Goal: Transaction & Acquisition: Purchase product/service

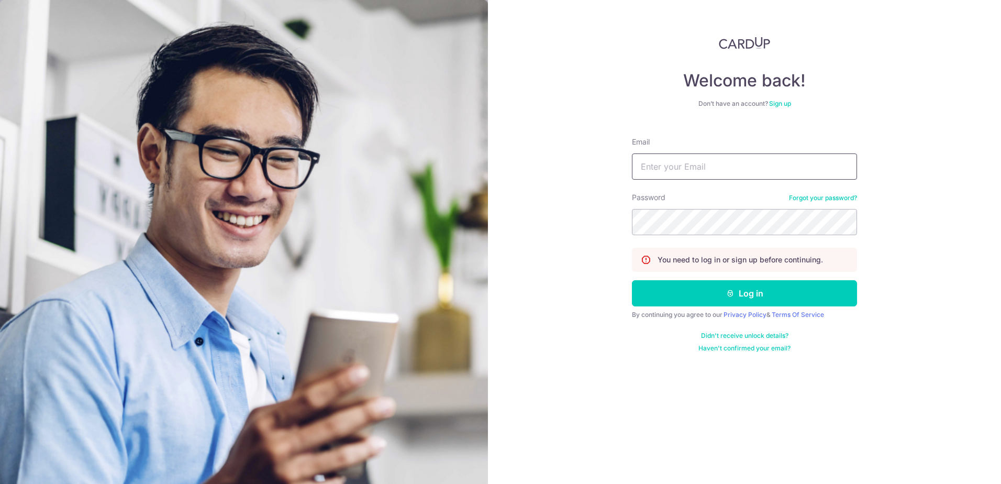
click at [701, 168] on input "Email" at bounding box center [744, 166] width 225 height 26
type input "[EMAIL_ADDRESS][DOMAIN_NAME]"
click at [673, 303] on button "Log in" at bounding box center [744, 293] width 225 height 26
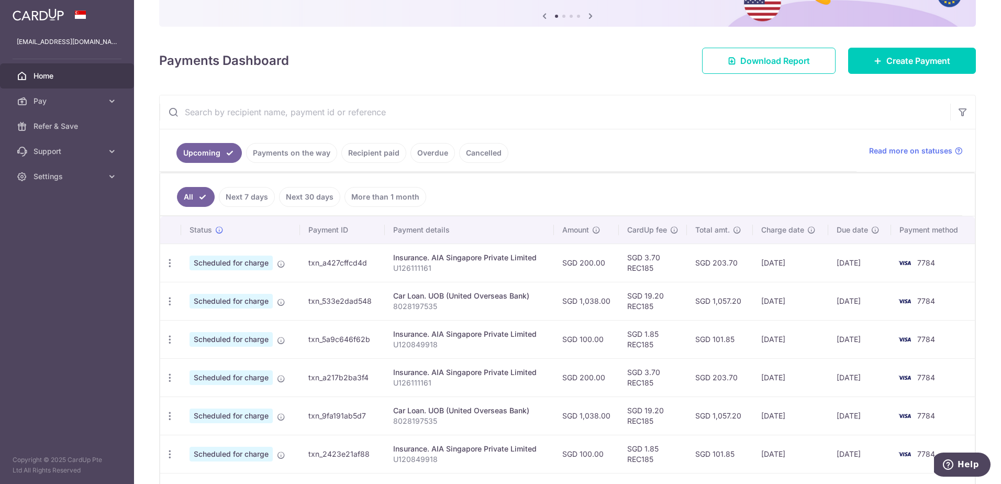
scroll to position [105, 0]
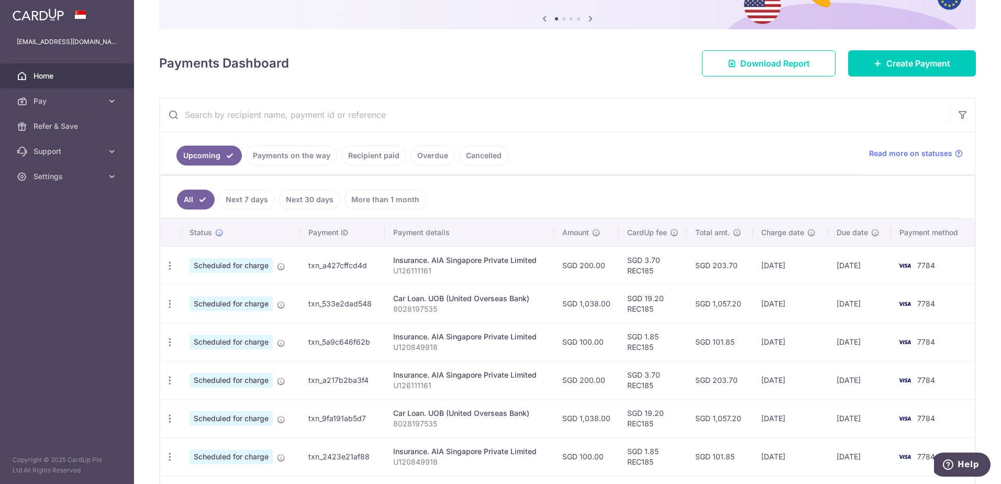
click at [268, 151] on link "Payments on the way" at bounding box center [291, 156] width 91 height 20
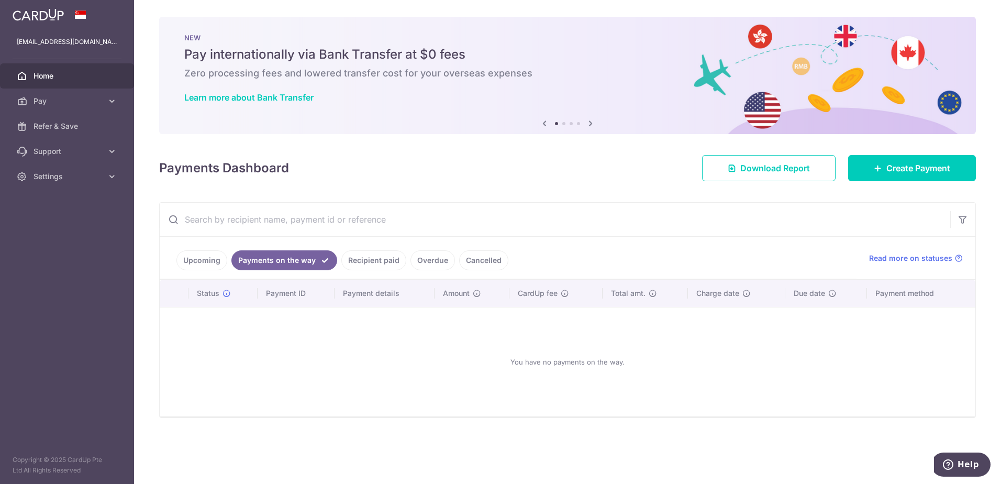
click at [375, 255] on link "Recipient paid" at bounding box center [373, 260] width 65 height 20
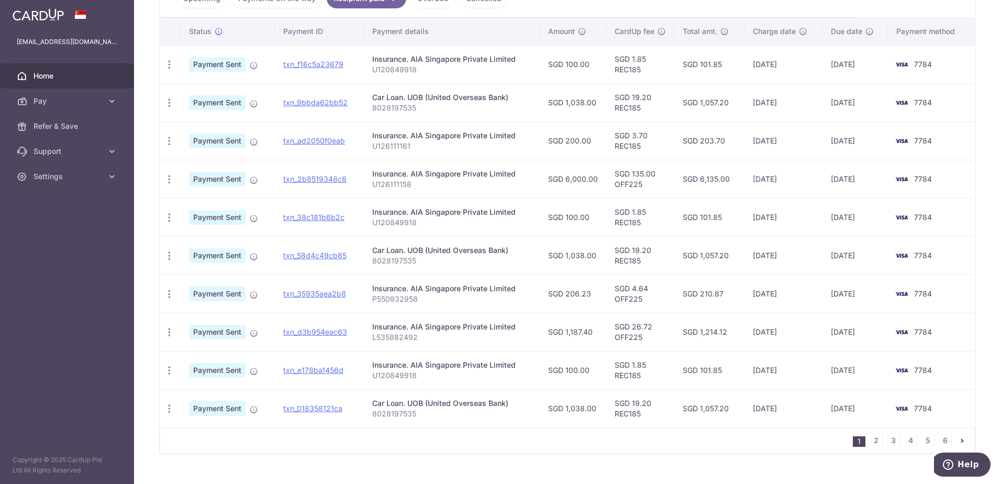
scroll to position [52, 0]
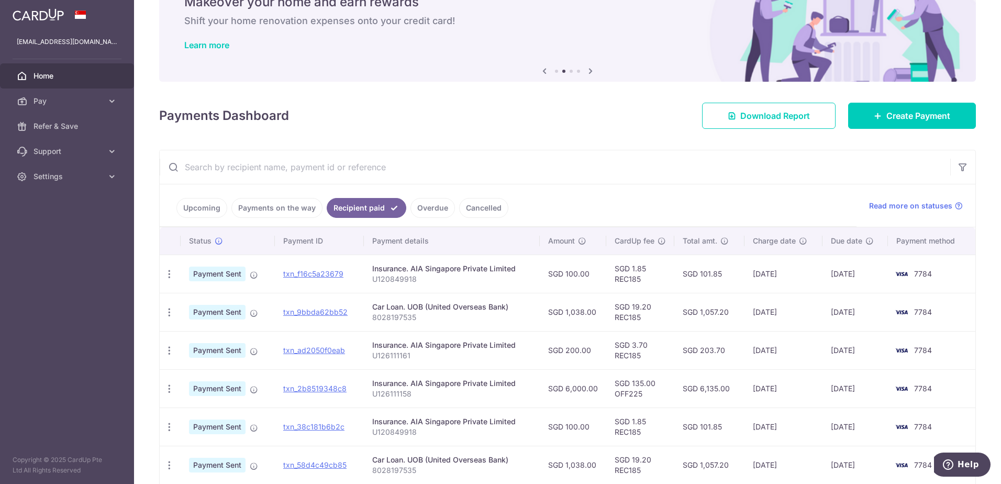
click at [201, 204] on link "Upcoming" at bounding box center [201, 208] width 51 height 20
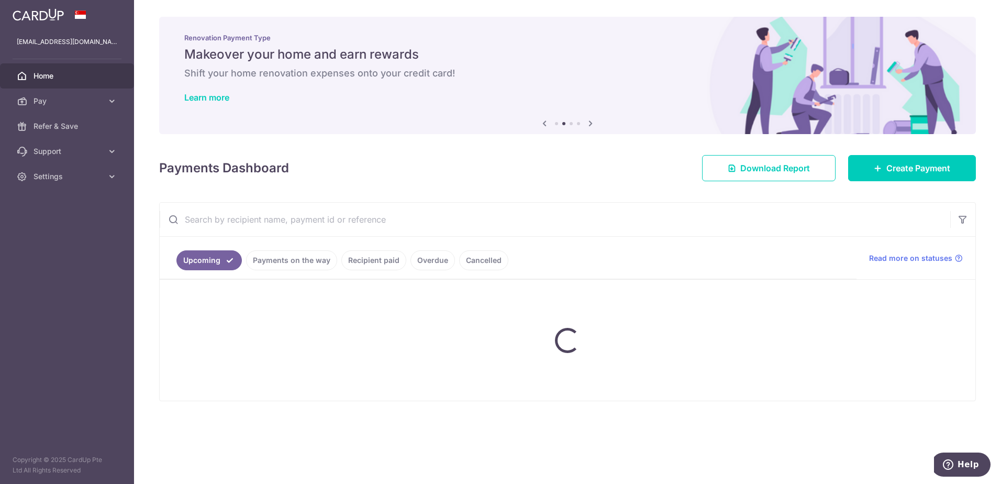
scroll to position [0, 0]
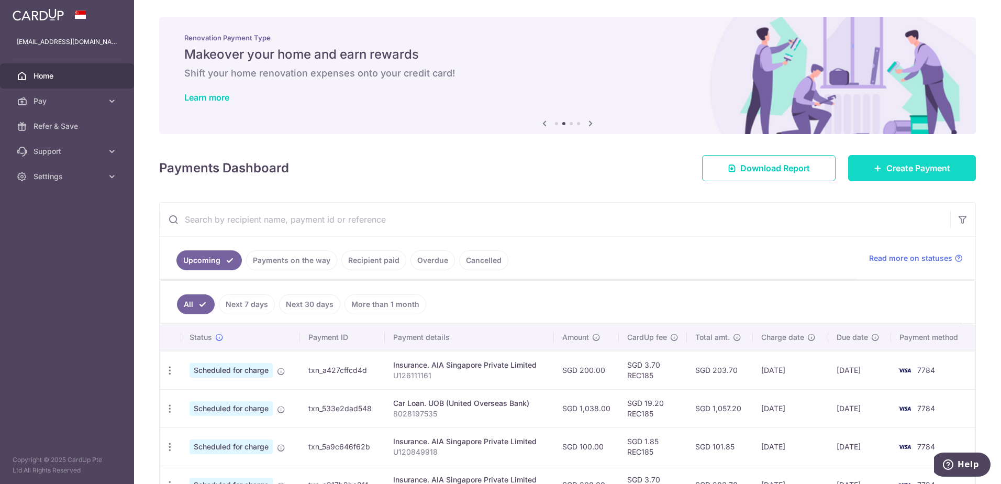
click at [932, 170] on span "Create Payment" at bounding box center [918, 168] width 64 height 13
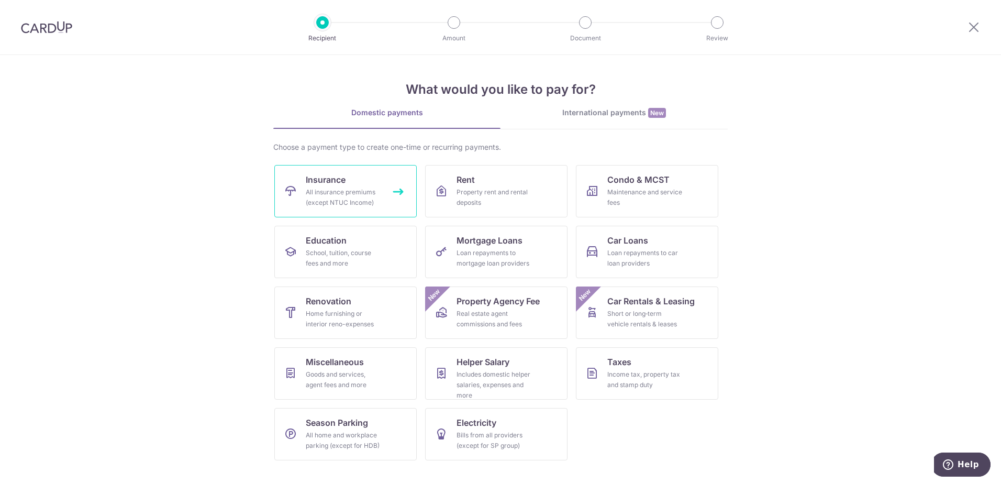
click at [338, 190] on div "All insurance premiums (except NTUC Income)" at bounding box center [343, 197] width 75 height 21
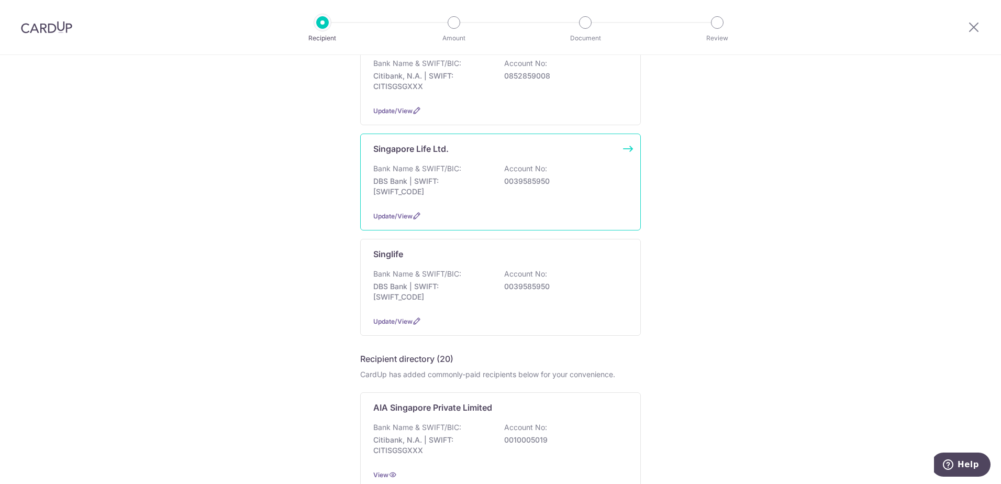
scroll to position [105, 0]
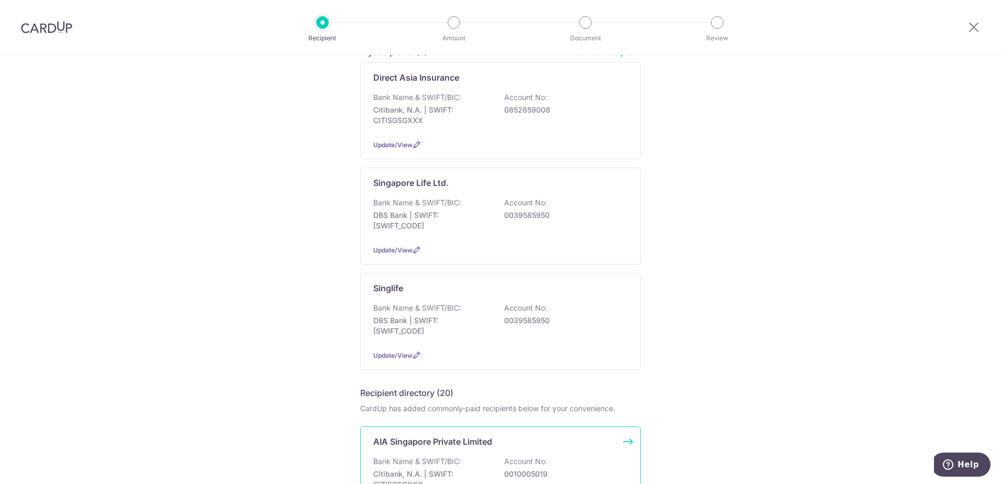
click at [472, 444] on p "AIA Singapore Private Limited" at bounding box center [432, 441] width 119 height 13
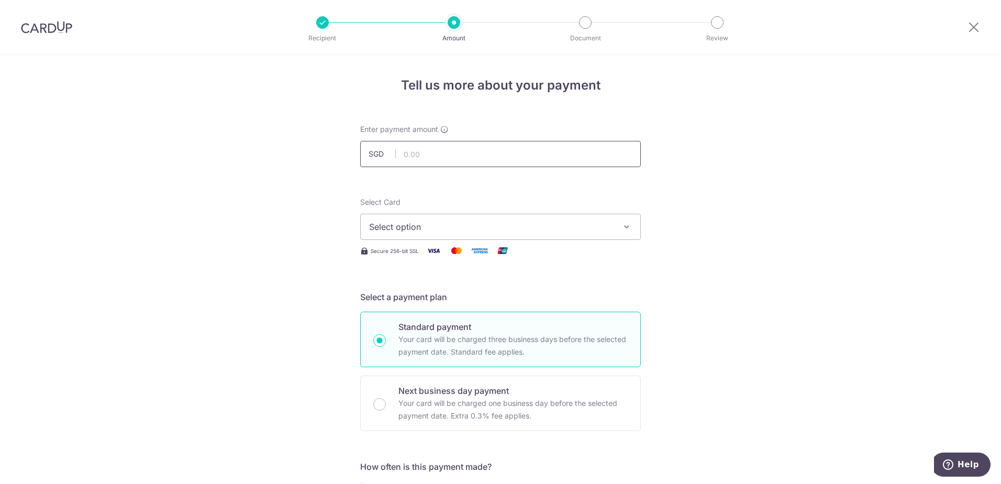
click at [425, 153] on input "text" at bounding box center [500, 154] width 281 height 26
type input "1,343.00"
click at [447, 224] on span "Select option" at bounding box center [491, 226] width 244 height 13
click at [449, 308] on link "**** 7784" at bounding box center [501, 301] width 280 height 25
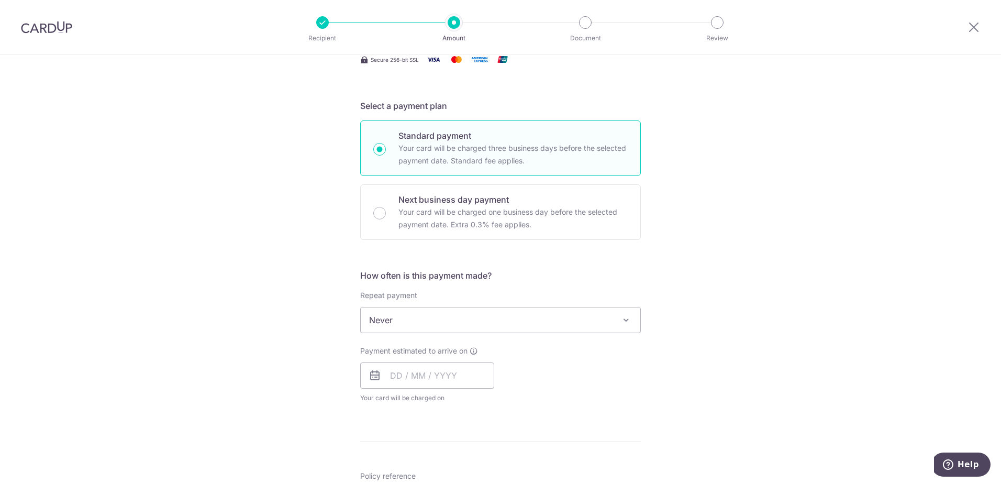
scroll to position [209, 0]
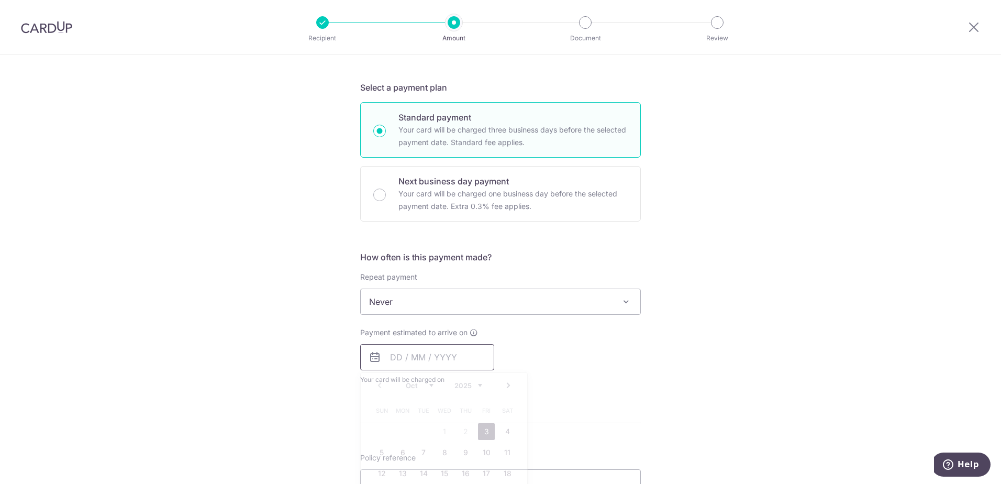
click at [390, 358] on input "text" at bounding box center [427, 357] width 134 height 26
click at [485, 431] on link "3" at bounding box center [486, 431] width 17 height 17
type input "[DATE]"
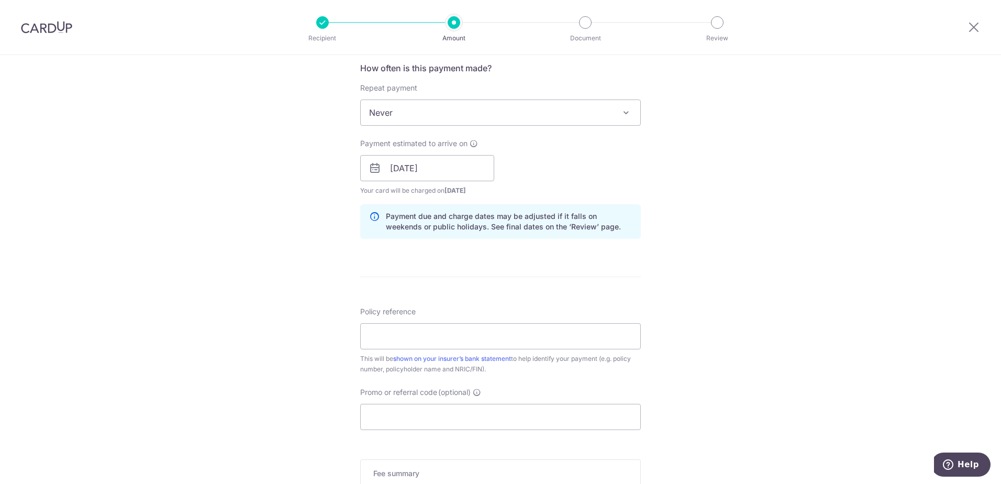
scroll to position [419, 0]
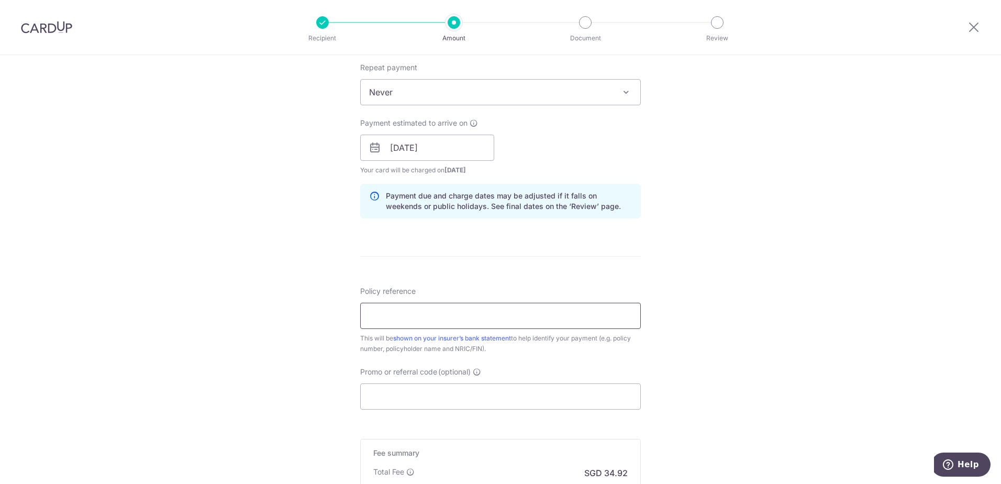
click at [377, 316] on input "Policy reference" at bounding box center [500, 316] width 281 height 26
click at [402, 316] on input "L53900954" at bounding box center [500, 316] width 281 height 26
type input "L539009954"
click at [265, 355] on div "Tell us more about your payment Enter payment amount SGD 1,343.00 1343.00 Selec…" at bounding box center [500, 131] width 1001 height 990
click at [715, 356] on div "Tell us more about your payment Enter payment amount SGD 1,343.00 1343.00 Selec…" at bounding box center [500, 131] width 1001 height 990
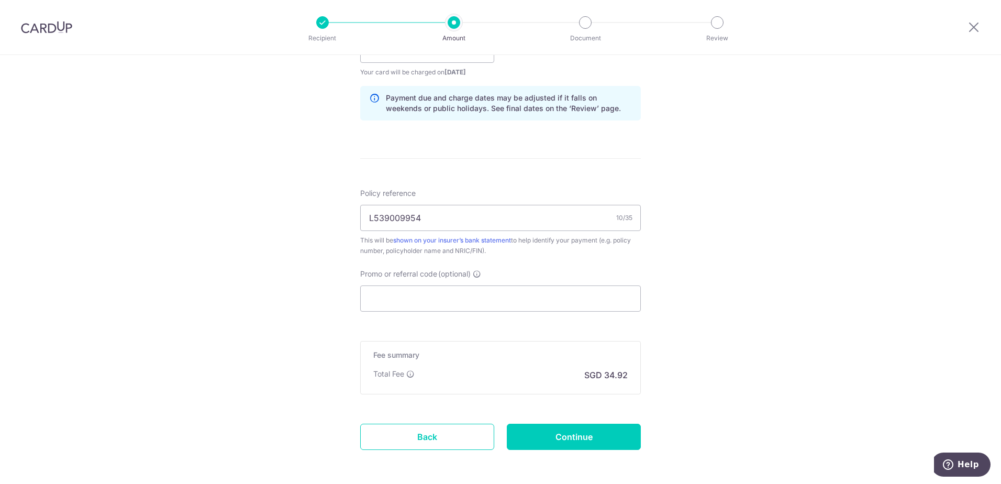
scroll to position [524, 0]
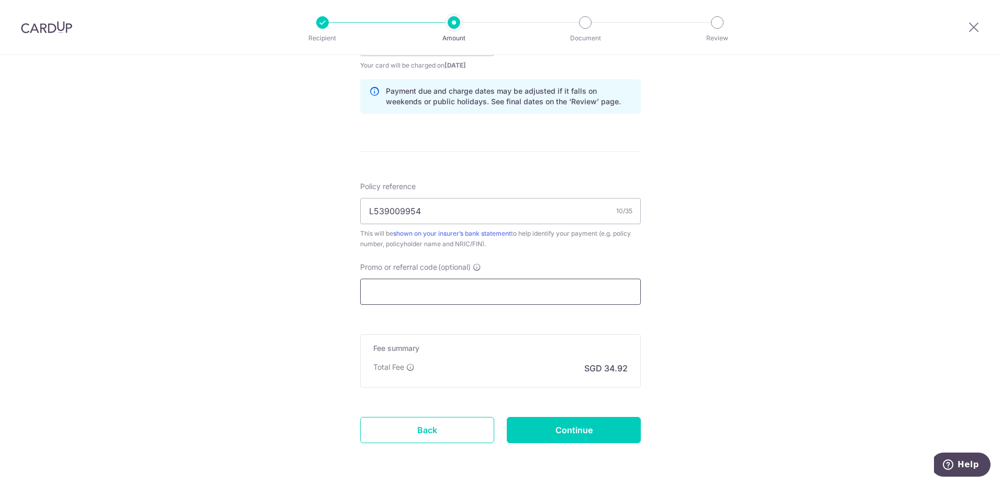
click at [503, 298] on input "Promo or referral code (optional)" at bounding box center [500, 292] width 281 height 26
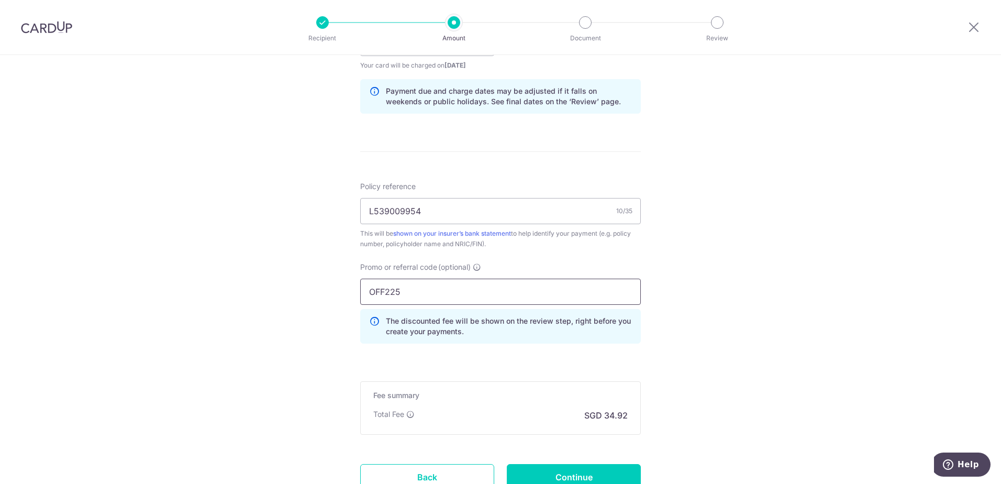
type input "OFF225"
click at [218, 431] on div "Tell us more about your payment Enter payment amount SGD 1,343.00 1343.00 Selec…" at bounding box center [500, 49] width 1001 height 1037
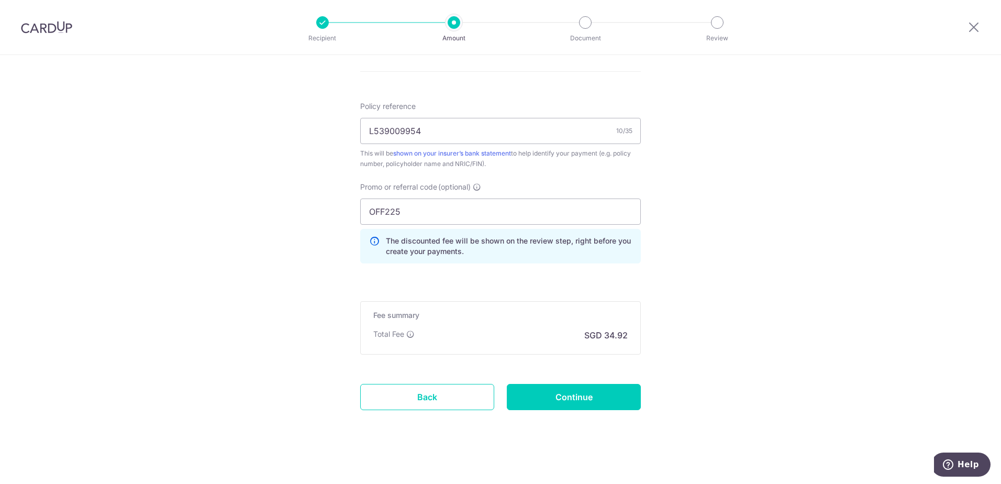
scroll to position [608, 0]
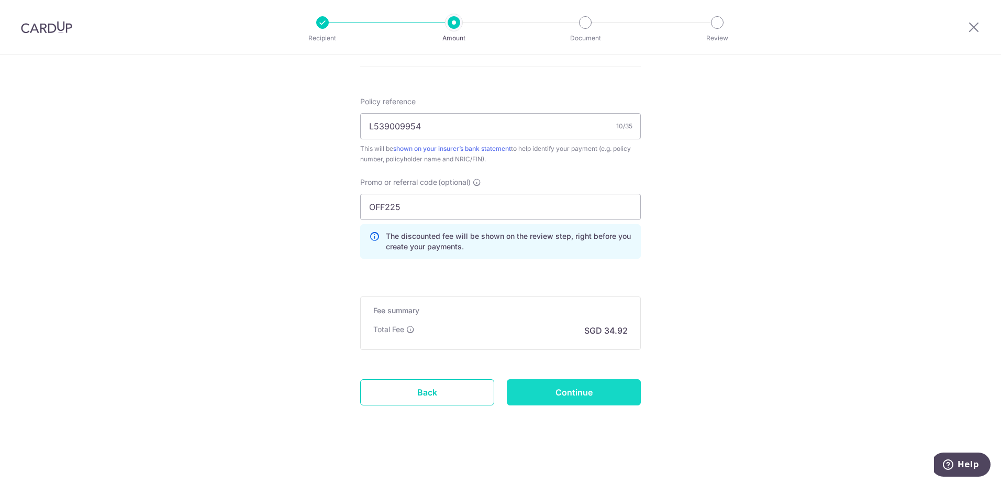
click at [553, 396] on input "Continue" at bounding box center [574, 392] width 134 height 26
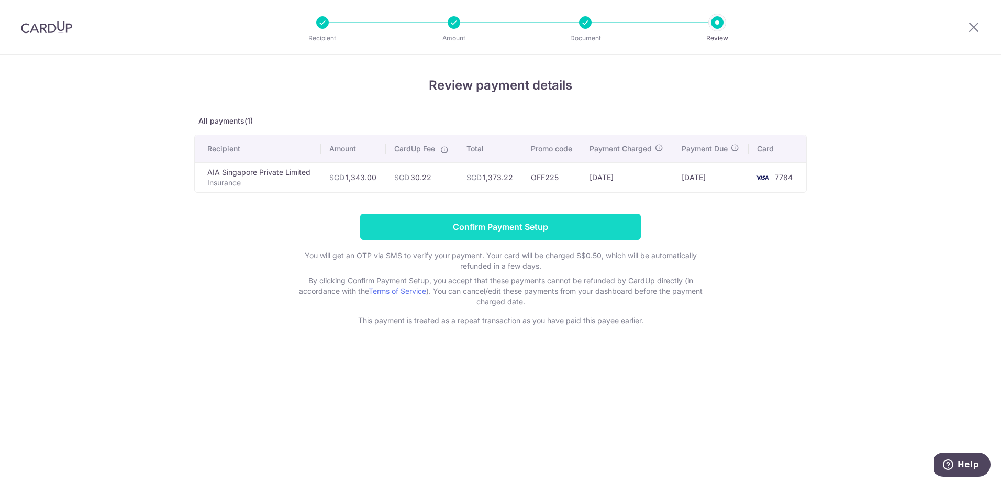
click at [545, 224] on input "Confirm Payment Setup" at bounding box center [500, 227] width 281 height 26
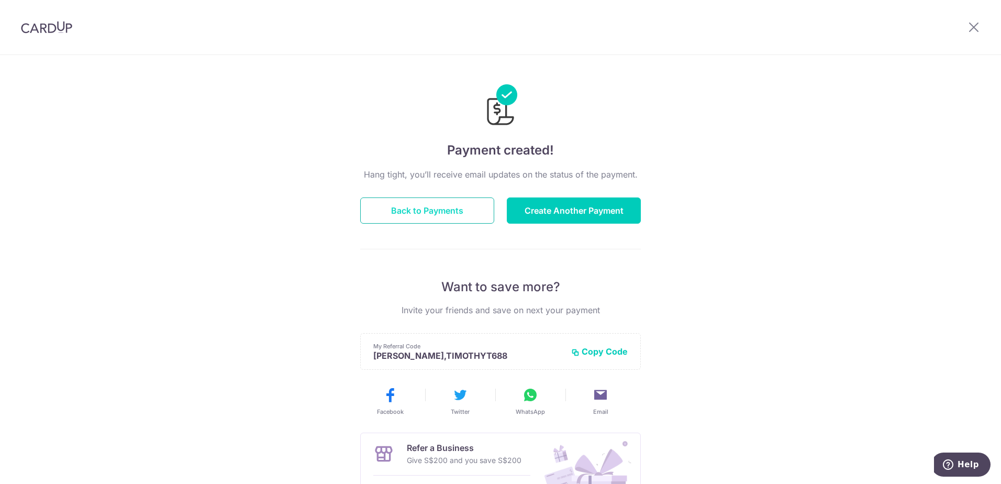
click at [454, 213] on button "Back to Payments" at bounding box center [427, 210] width 134 height 26
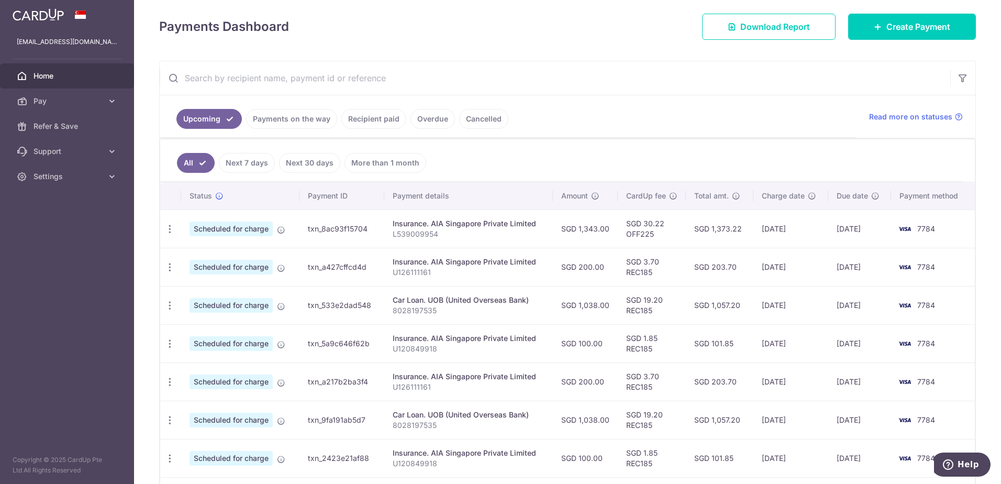
scroll to position [157, 0]
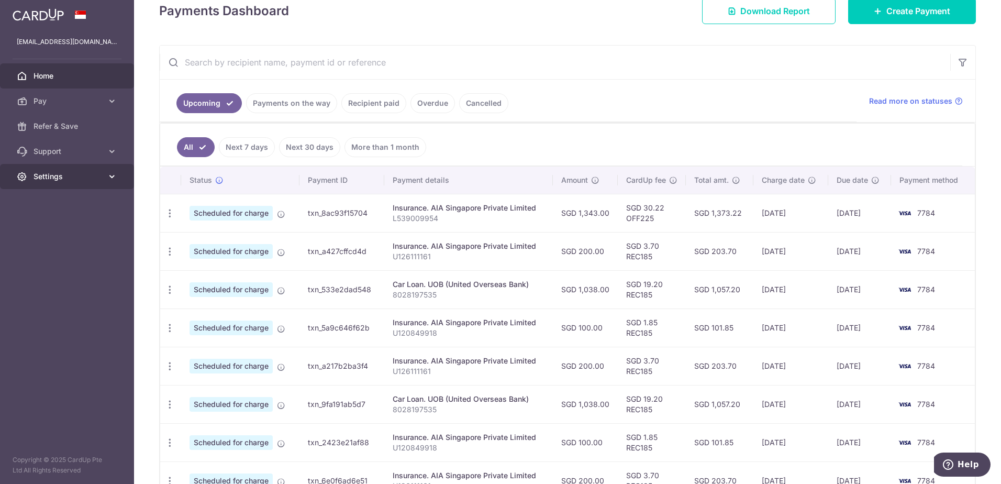
click at [106, 175] on link "Settings" at bounding box center [67, 176] width 134 height 25
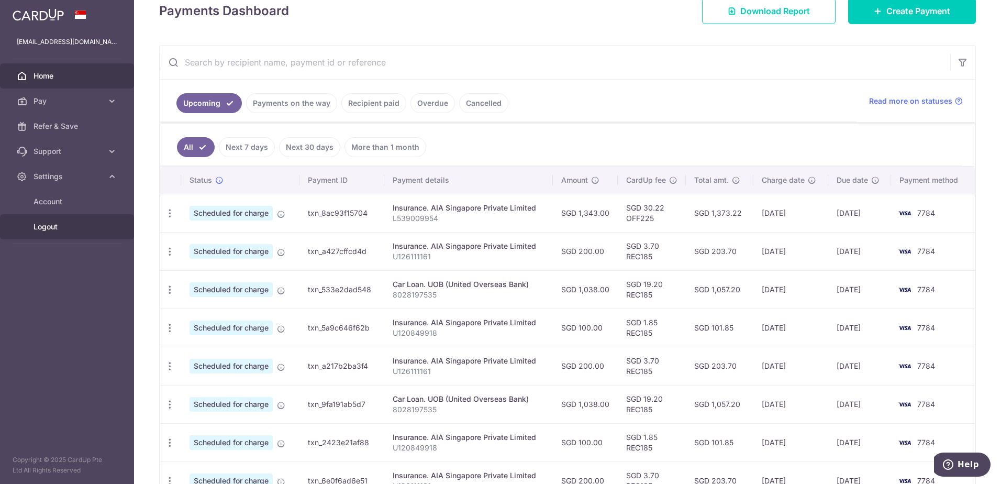
click at [55, 229] on span "Logout" at bounding box center [68, 226] width 69 height 10
